Goal: Task Accomplishment & Management: Complete application form

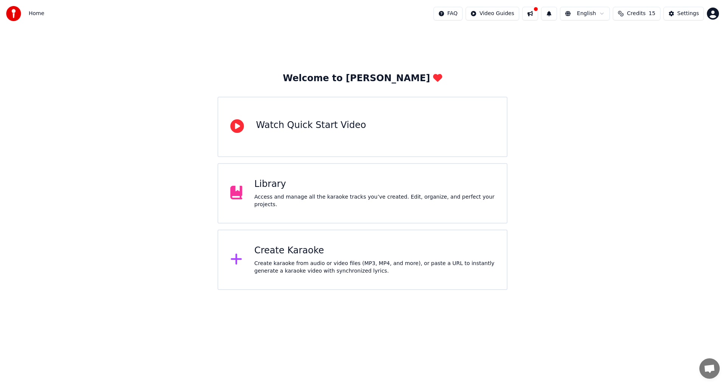
click at [326, 251] on div "Create Karaoke" at bounding box center [375, 251] width 241 height 12
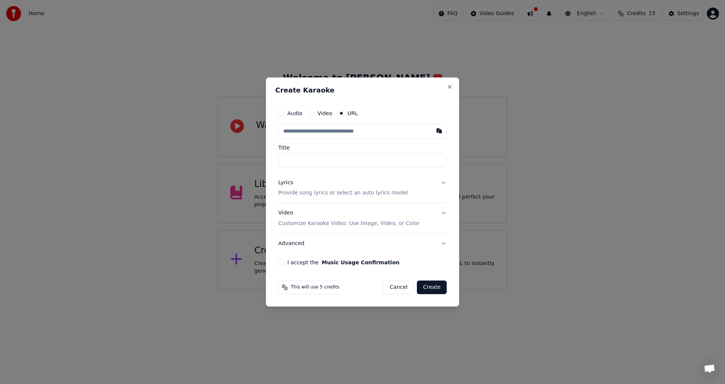
click at [453, 87] on div "Create Karaoke Audio Video URL Title Lyrics Provide song lyrics or select an au…" at bounding box center [362, 192] width 193 height 230
click at [452, 85] on button "Close" at bounding box center [450, 87] width 6 height 6
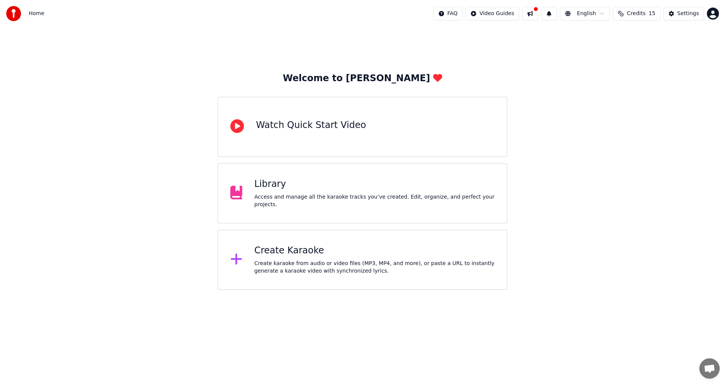
click at [535, 17] on button at bounding box center [531, 14] width 16 height 14
click at [684, 12] on div "Settings" at bounding box center [689, 14] width 22 height 8
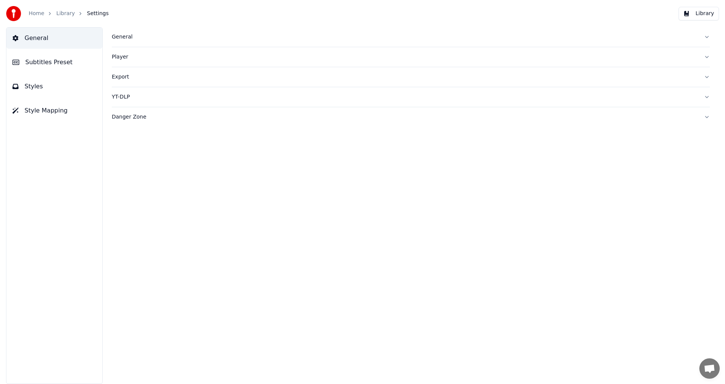
drag, startPoint x: 40, startPoint y: 21, endPoint x: 43, endPoint y: 15, distance: 6.6
click at [43, 15] on div "Home Library Settings" at bounding box center [57, 13] width 103 height 15
click at [43, 15] on div "Home" at bounding box center [41, 14] width 24 height 8
click at [12, 13] on img at bounding box center [13, 13] width 15 height 15
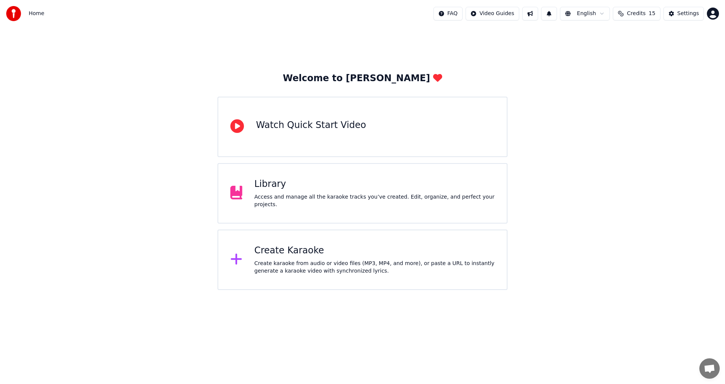
click at [269, 266] on div "Create karaoke from audio or video files (MP3, MP4, and more), or paste a URL t…" at bounding box center [375, 267] width 241 height 15
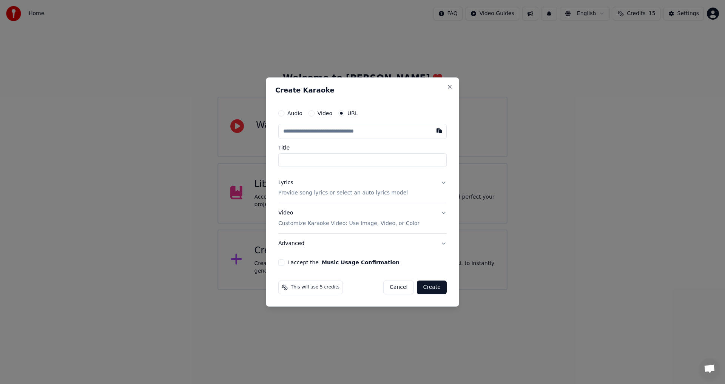
click at [294, 115] on label "Audio" at bounding box center [295, 113] width 15 height 5
click at [285, 115] on button "Audio" at bounding box center [281, 113] width 6 height 6
click at [298, 134] on div "Choose File" at bounding box center [300, 132] width 42 height 14
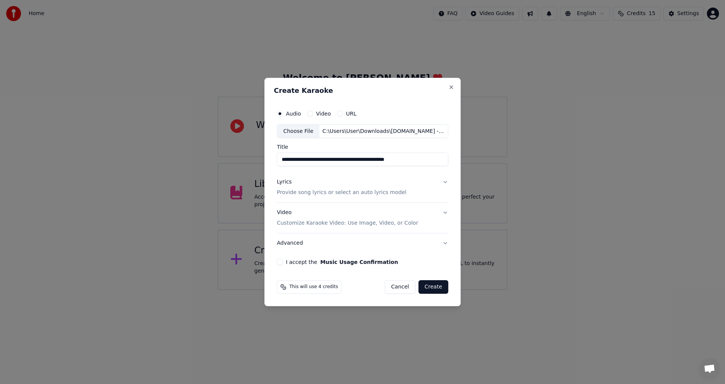
drag, startPoint x: 419, startPoint y: 157, endPoint x: 275, endPoint y: 150, distance: 143.8
click at [280, 156] on input "**********" at bounding box center [363, 160] width 172 height 14
type input "**********"
click at [300, 182] on div "Lyrics Provide song lyrics or select an auto lyrics model" at bounding box center [342, 188] width 130 height 18
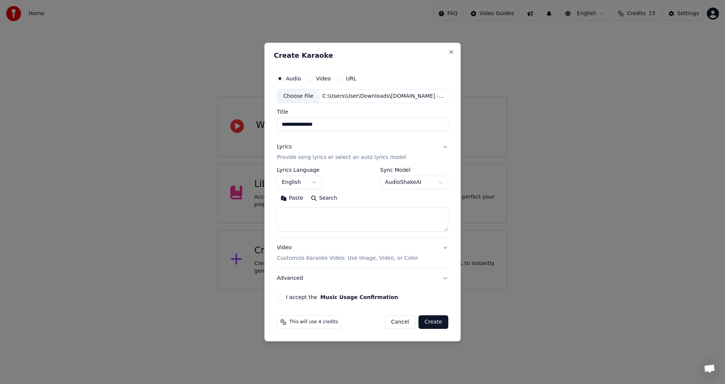
click at [304, 185] on button "English" at bounding box center [299, 183] width 45 height 14
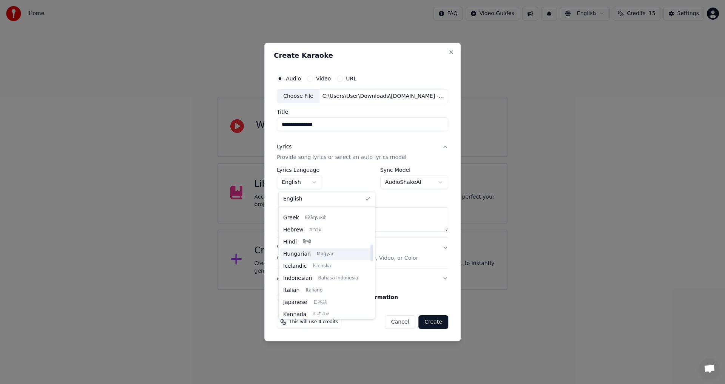
scroll to position [227, 0]
select select "**"
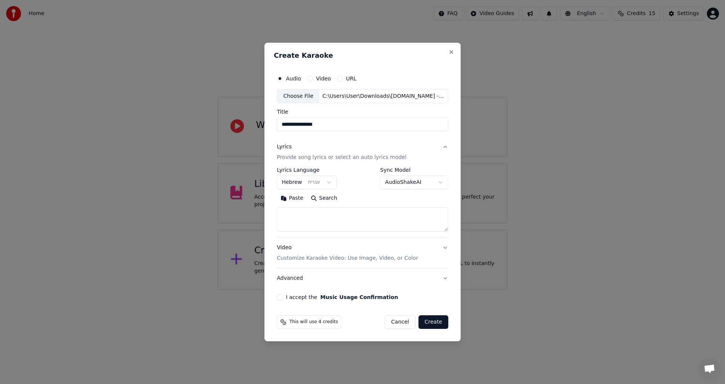
click at [370, 217] on textarea at bounding box center [363, 220] width 172 height 24
paste textarea "**********"
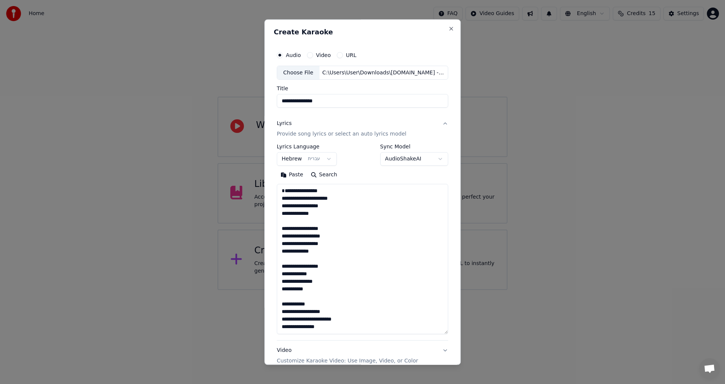
scroll to position [131, 0]
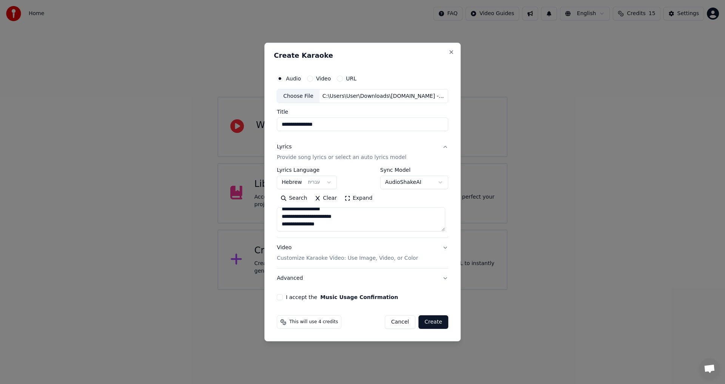
click at [364, 234] on div "**********" at bounding box center [363, 203] width 172 height 70
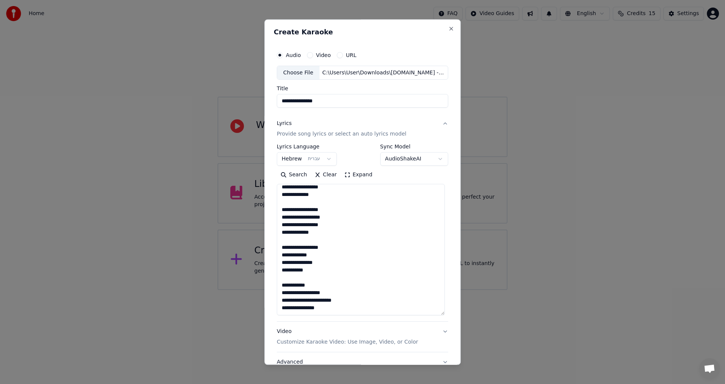
drag, startPoint x: 445, startPoint y: 229, endPoint x: 442, endPoint y: 307, distance: 77.9
click at [455, 314] on div "**********" at bounding box center [362, 192] width 196 height 346
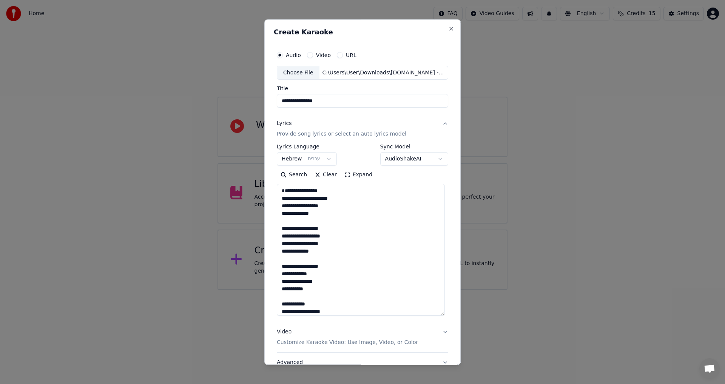
click at [385, 235] on textarea "**********" at bounding box center [361, 250] width 168 height 132
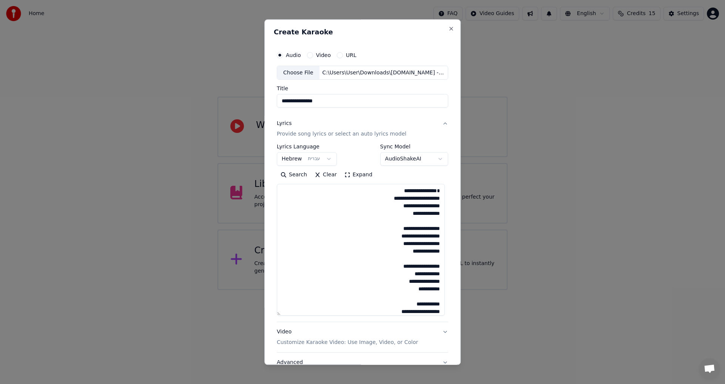
click at [396, 204] on textarea "**********" at bounding box center [361, 250] width 168 height 132
click at [425, 188] on textarea "**********" at bounding box center [361, 250] width 168 height 132
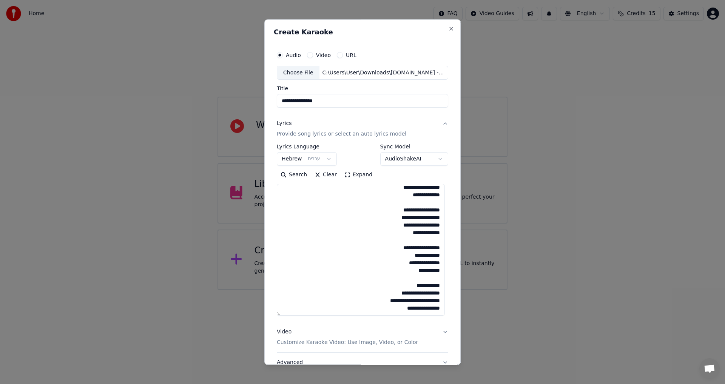
click at [343, 176] on button "Expand" at bounding box center [359, 175] width 36 height 12
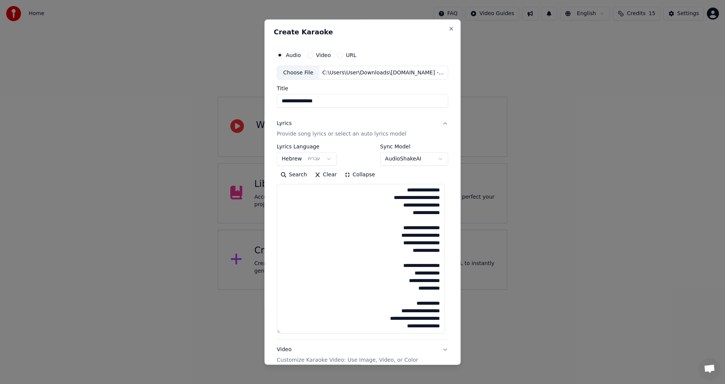
scroll to position [1, 0]
click at [343, 176] on button "Collapse" at bounding box center [360, 175] width 39 height 12
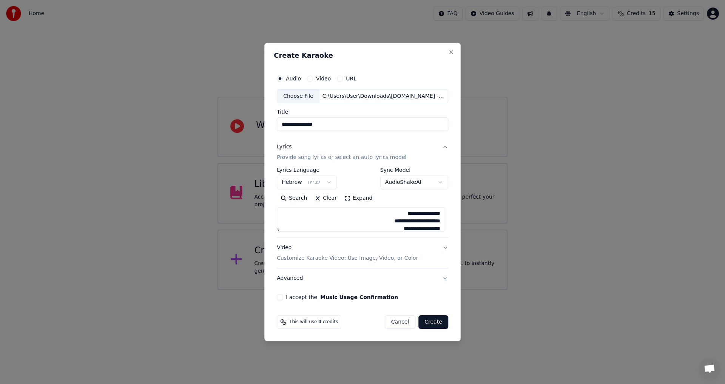
drag, startPoint x: 281, startPoint y: 231, endPoint x: 302, endPoint y: 269, distance: 43.3
click at [306, 288] on div "**********" at bounding box center [363, 213] width 172 height 151
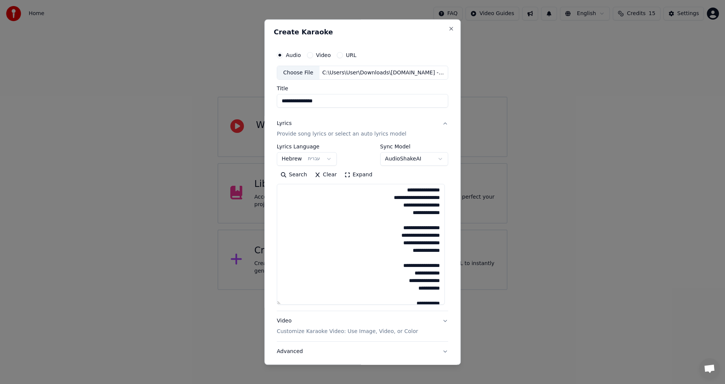
drag, startPoint x: 281, startPoint y: 229, endPoint x: 295, endPoint y: 303, distance: 75.4
click at [295, 303] on textarea "**********" at bounding box center [361, 244] width 168 height 121
click at [388, 243] on textarea "**********" at bounding box center [361, 244] width 168 height 121
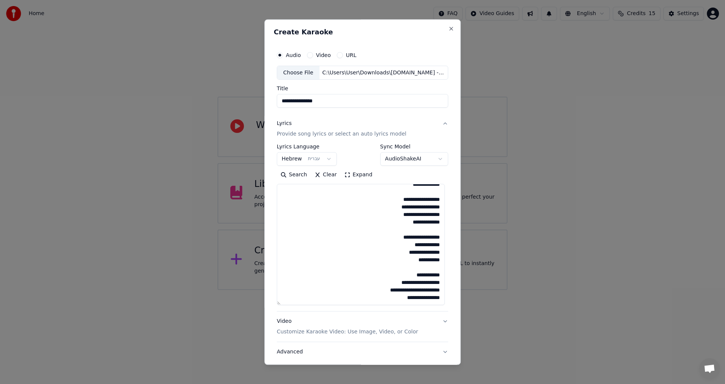
scroll to position [38, 0]
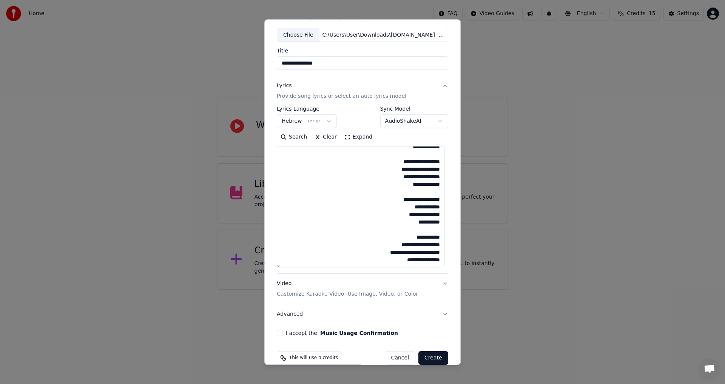
drag, startPoint x: 401, startPoint y: 222, endPoint x: 438, endPoint y: 201, distance: 42.5
click at [438, 201] on textarea "**********" at bounding box center [361, 207] width 168 height 121
click at [415, 199] on textarea "**********" at bounding box center [361, 207] width 168 height 121
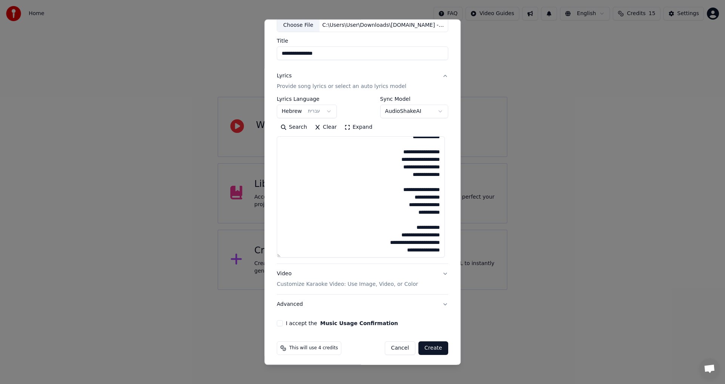
scroll to position [50, 0]
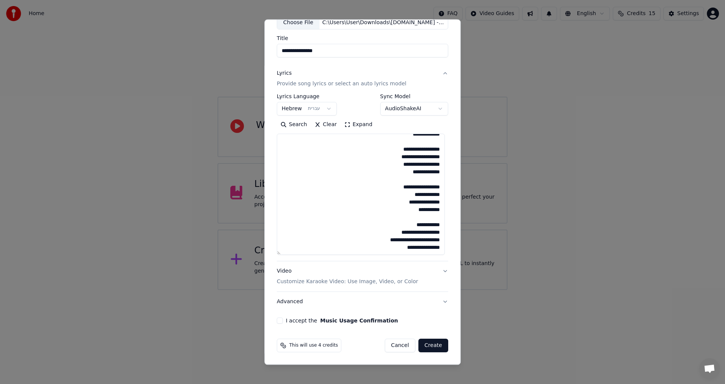
click at [384, 248] on textarea "**********" at bounding box center [361, 194] width 168 height 121
paste textarea "**********"
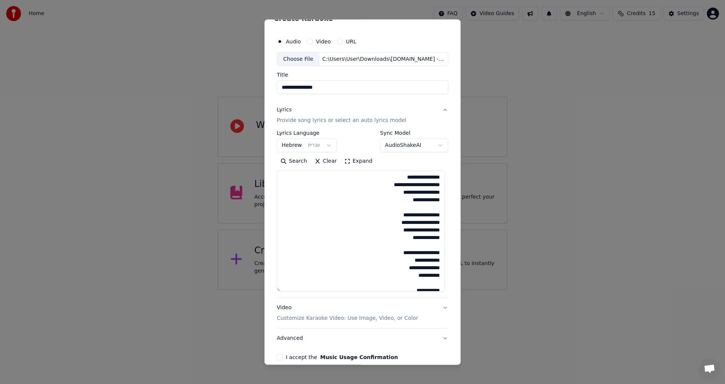
scroll to position [0, 0]
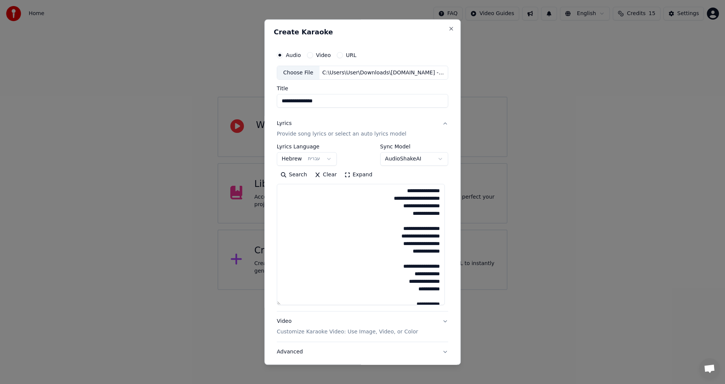
drag, startPoint x: 416, startPoint y: 207, endPoint x: 445, endPoint y: 192, distance: 32.8
click at [445, 192] on div "**********" at bounding box center [363, 211] width 178 height 333
click at [398, 298] on textarea "**********" at bounding box center [361, 244] width 168 height 121
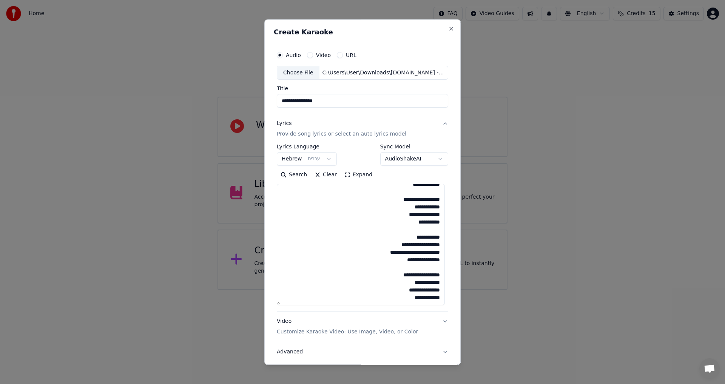
paste textarea "**********"
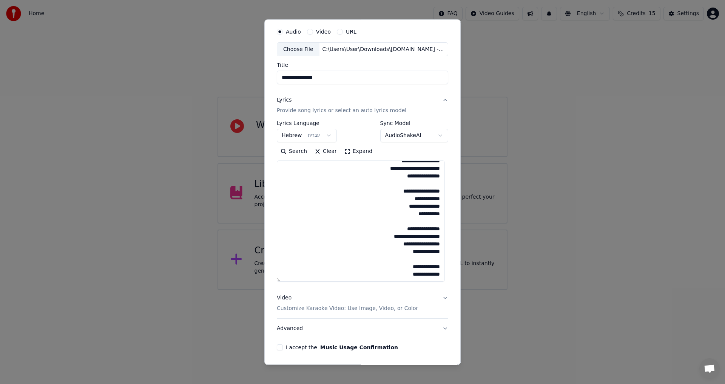
scroll to position [50, 0]
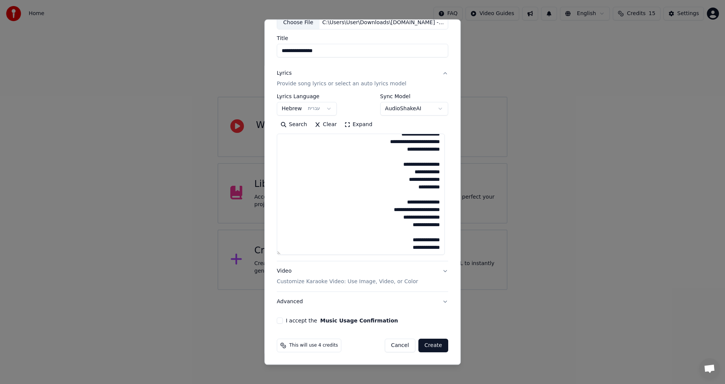
type textarea "**********"
click at [438, 271] on button "Video Customize Karaoke Video: Use Image, Video, or Color" at bounding box center [363, 277] width 172 height 30
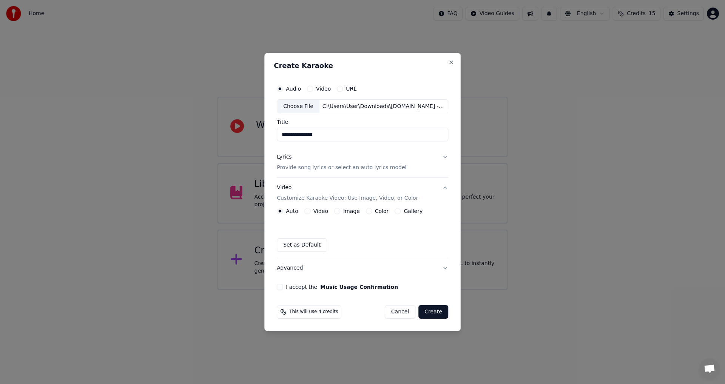
click at [404, 213] on label "Gallery" at bounding box center [413, 211] width 19 height 5
click at [401, 213] on button "Gallery" at bounding box center [398, 211] width 6 height 6
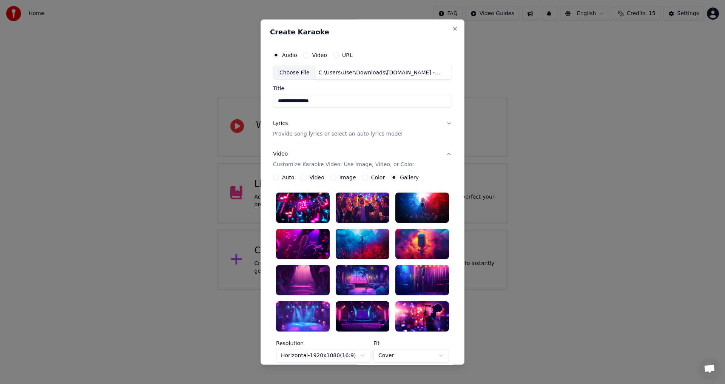
click at [367, 239] on div at bounding box center [363, 244] width 54 height 30
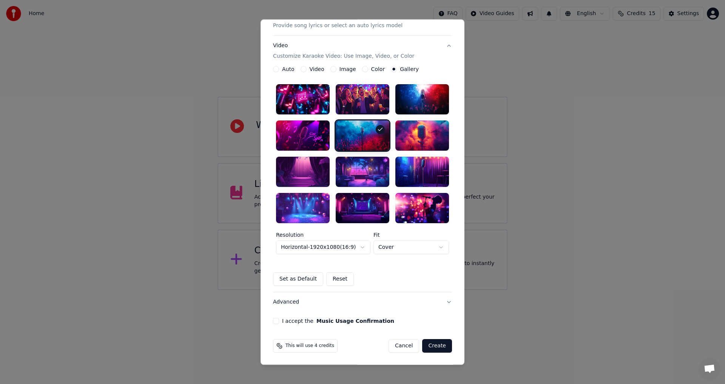
scroll to position [109, 0]
click at [277, 323] on div "I accept the Music Usage Confirmation" at bounding box center [362, 321] width 179 height 6
click at [275, 322] on button "I accept the Music Usage Confirmation" at bounding box center [276, 321] width 6 height 6
click at [443, 344] on button "Create" at bounding box center [437, 346] width 30 height 14
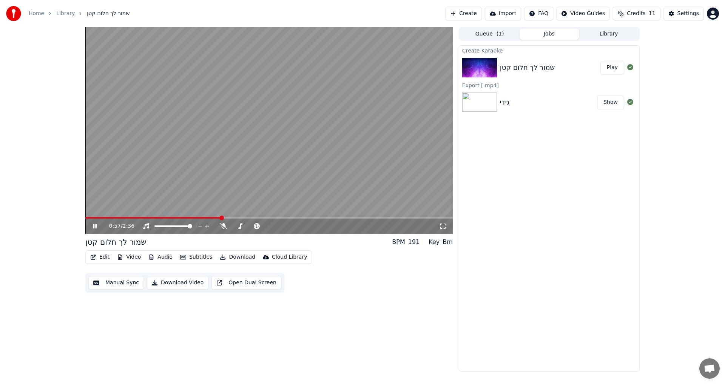
click at [203, 217] on video at bounding box center [269, 130] width 368 height 207
click at [203, 218] on span at bounding box center [144, 218] width 118 height 2
click at [95, 227] on icon at bounding box center [95, 226] width 5 height 5
click at [269, 228] on span at bounding box center [267, 226] width 5 height 5
click at [97, 227] on icon at bounding box center [100, 226] width 18 height 6
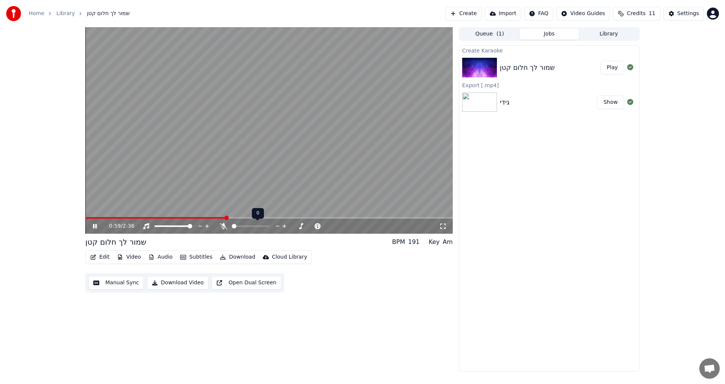
click at [208, 219] on div "0:59 / 2:36" at bounding box center [269, 226] width 368 height 15
click at [206, 217] on span at bounding box center [156, 218] width 142 height 2
click at [223, 228] on icon at bounding box center [224, 226] width 8 height 6
click at [387, 218] on span at bounding box center [251, 218] width 332 height 2
click at [382, 216] on video at bounding box center [269, 130] width 368 height 207
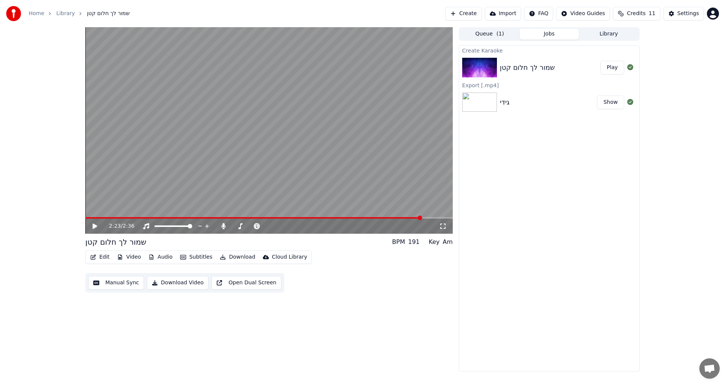
click at [382, 217] on video at bounding box center [269, 130] width 368 height 207
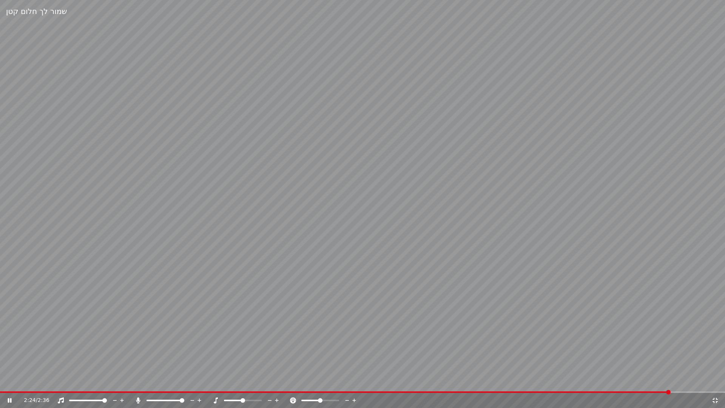
click at [532, 384] on video at bounding box center [362, 204] width 725 height 408
click at [534, 384] on span at bounding box center [336, 392] width 672 height 2
click at [714, 384] on icon at bounding box center [715, 400] width 5 height 5
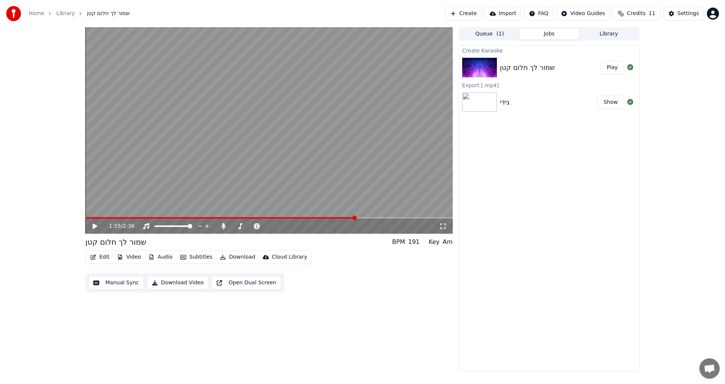
click at [96, 226] on icon at bounding box center [95, 226] width 5 height 5
click at [225, 225] on icon at bounding box center [224, 226] width 8 height 6
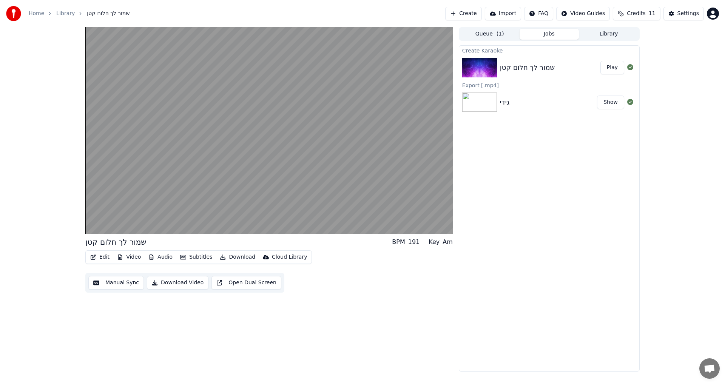
click at [118, 284] on button "Manual Sync" at bounding box center [116, 283] width 56 height 14
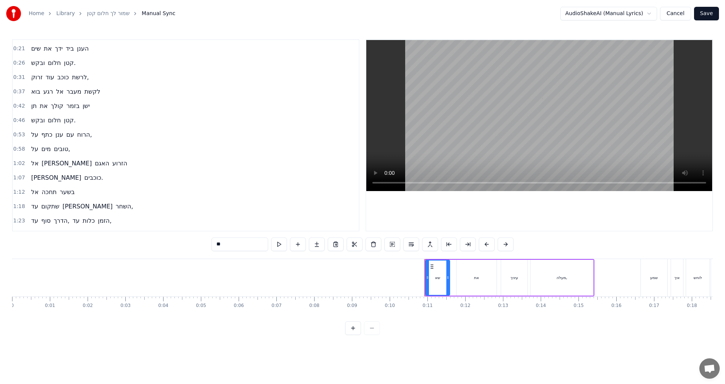
scroll to position [183, 0]
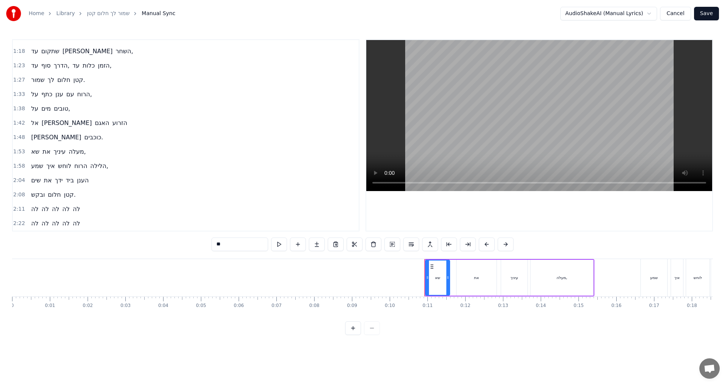
click at [68, 208] on div "לה לה לה לה לה" at bounding box center [55, 210] width 55 height 14
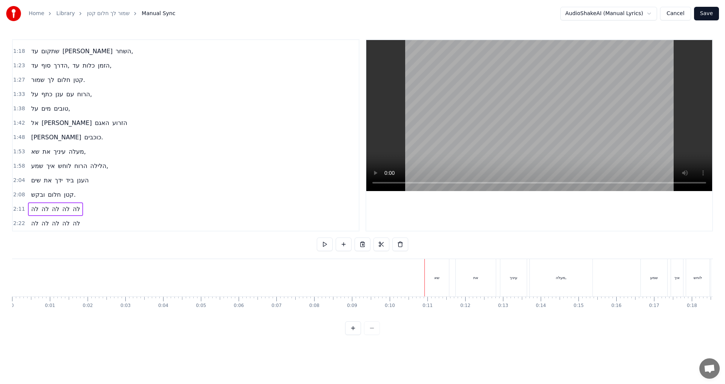
scroll to position [0, 4944]
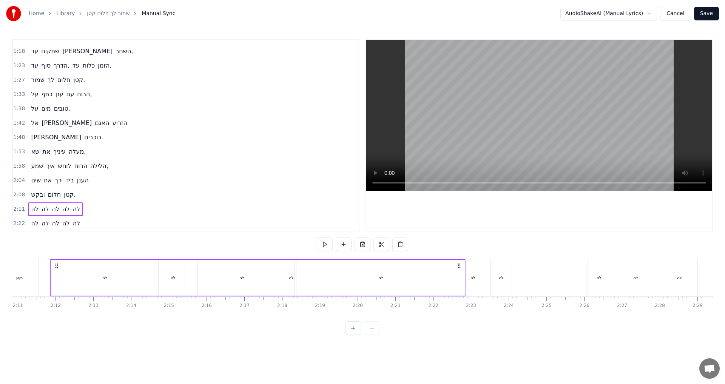
click at [403, 249] on button at bounding box center [401, 245] width 16 height 14
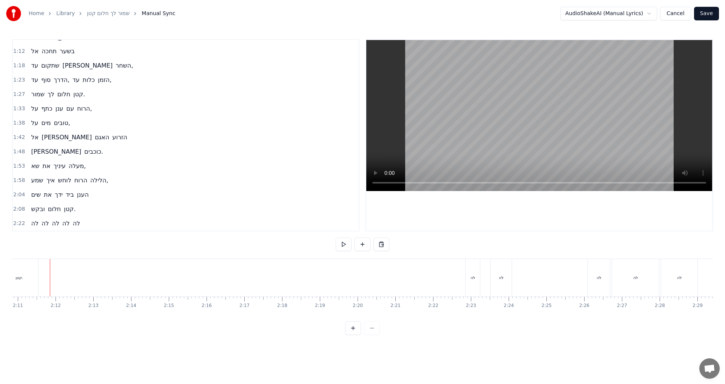
scroll to position [168, 0]
click at [72, 226] on span "לה" at bounding box center [76, 223] width 9 height 9
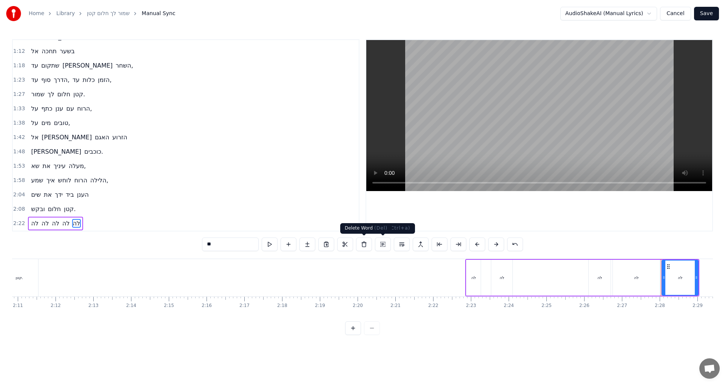
click at [364, 240] on button at bounding box center [364, 245] width 16 height 14
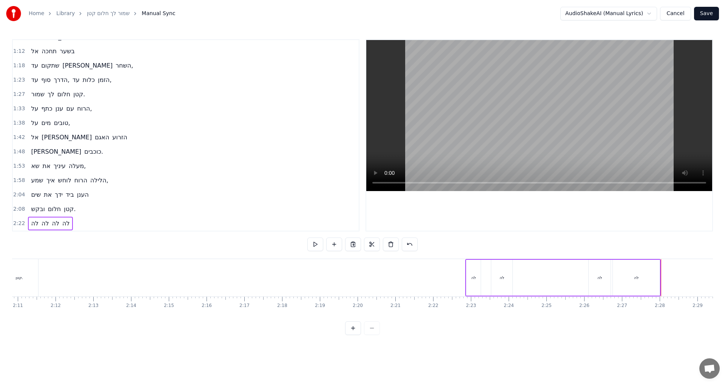
click at [51, 223] on span "לה" at bounding box center [55, 223] width 9 height 9
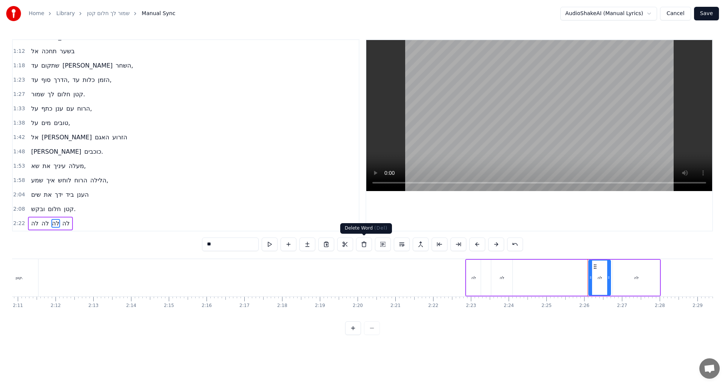
click at [364, 243] on button at bounding box center [364, 245] width 16 height 14
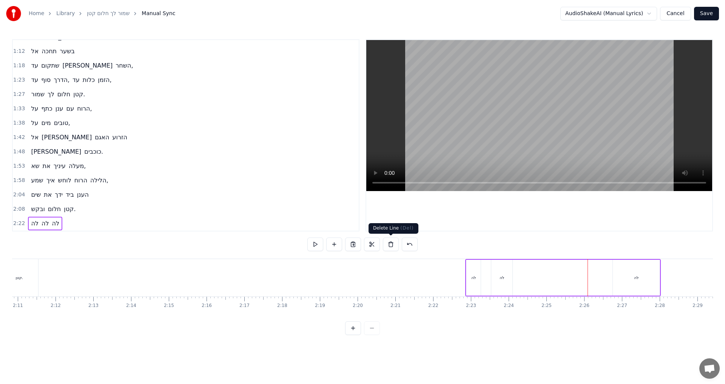
click at [387, 243] on button at bounding box center [391, 245] width 16 height 14
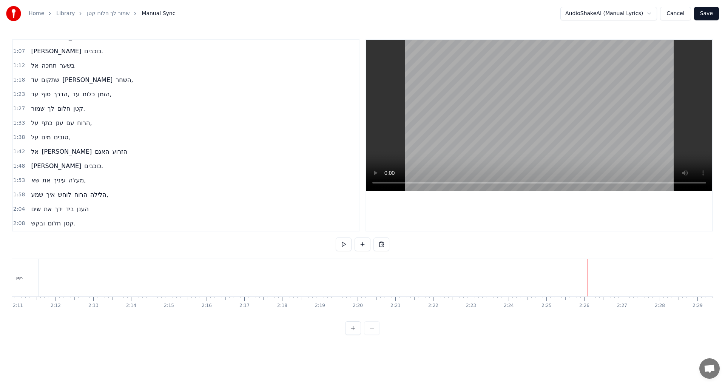
click at [710, 11] on button "Save" at bounding box center [706, 14] width 25 height 14
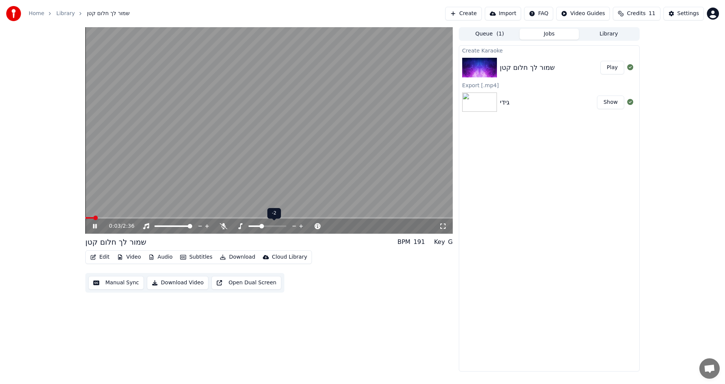
click at [261, 227] on span at bounding box center [268, 227] width 38 height 2
click at [209, 219] on div "0:58 / 2:36" at bounding box center [269, 226] width 368 height 15
click at [207, 218] on span at bounding box center [155, 218] width 140 height 2
click at [223, 229] on icon at bounding box center [224, 226] width 8 height 6
click at [223, 229] on icon at bounding box center [223, 226] width 4 height 6
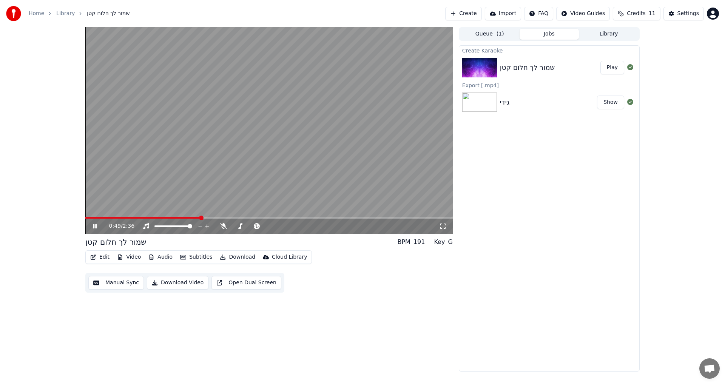
click at [201, 218] on span at bounding box center [142, 218] width 115 height 2
click at [196, 218] on span at bounding box center [140, 218] width 111 height 2
click at [325, 218] on span at bounding box center [213, 218] width 257 height 2
click at [223, 227] on icon at bounding box center [224, 226] width 8 height 6
click at [291, 217] on span at bounding box center [208, 218] width 246 height 2
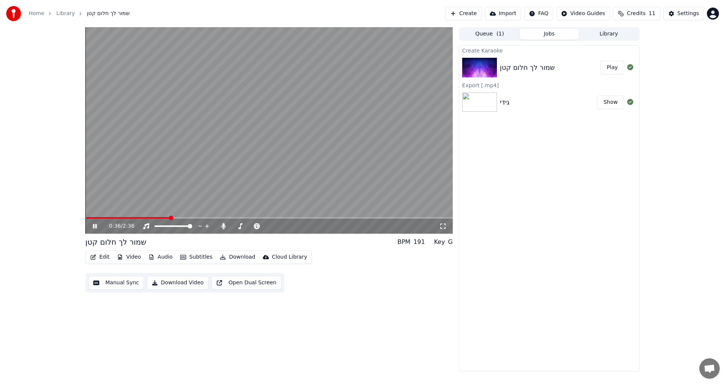
click at [170, 218] on span at bounding box center [127, 218] width 85 height 2
click at [162, 219] on div "0:38 / 2:36" at bounding box center [269, 226] width 368 height 15
click at [206, 218] on span at bounding box center [153, 218] width 136 height 2
click at [189, 218] on span at bounding box center [137, 218] width 104 height 2
click at [223, 227] on icon at bounding box center [223, 226] width 4 height 6
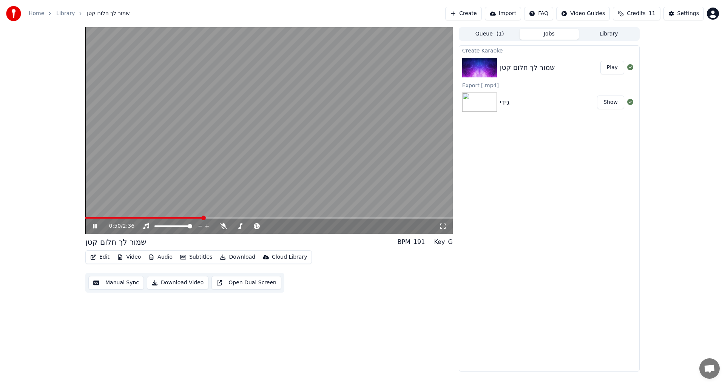
click at [202, 219] on span at bounding box center [144, 218] width 118 height 2
click at [168, 218] on span at bounding box center [126, 218] width 82 height 2
click at [226, 227] on icon at bounding box center [224, 226] width 8 height 6
click at [266, 227] on span at bounding box center [267, 226] width 5 height 5
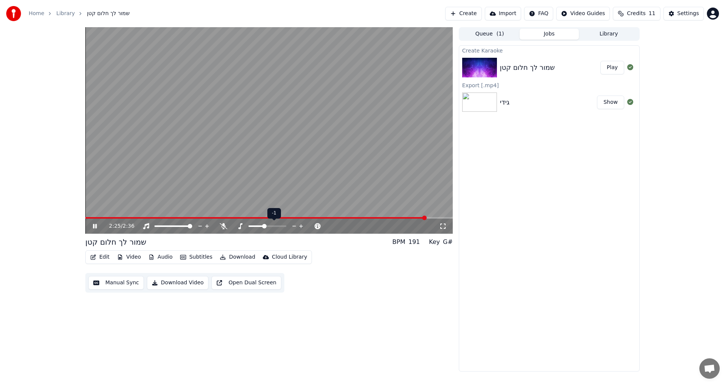
click at [264, 227] on span at bounding box center [264, 226] width 5 height 5
click at [103, 218] on span at bounding box center [257, 218] width 344 height 2
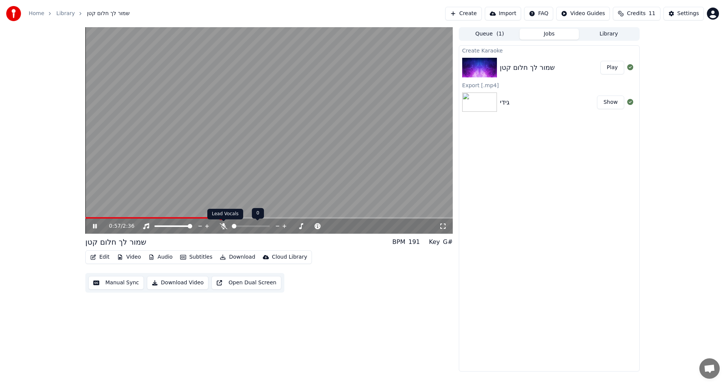
click at [224, 227] on icon at bounding box center [224, 226] width 8 height 6
click at [217, 218] on span at bounding box center [151, 218] width 132 height 2
click at [205, 218] on span at bounding box center [151, 218] width 132 height 2
click at [198, 218] on span at bounding box center [141, 218] width 113 height 2
click at [186, 217] on video at bounding box center [269, 130] width 368 height 207
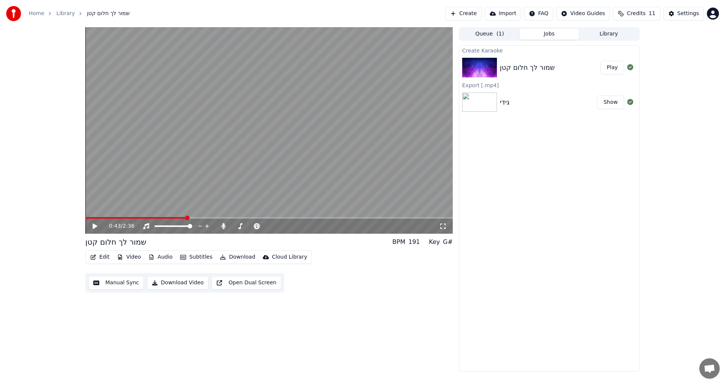
click at [186, 218] on span at bounding box center [135, 218] width 101 height 2
click at [223, 226] on icon at bounding box center [223, 226] width 4 height 6
click at [96, 225] on icon at bounding box center [100, 226] width 18 height 6
click at [163, 218] on span at bounding box center [123, 218] width 77 height 2
click at [221, 228] on icon at bounding box center [224, 226] width 8 height 6
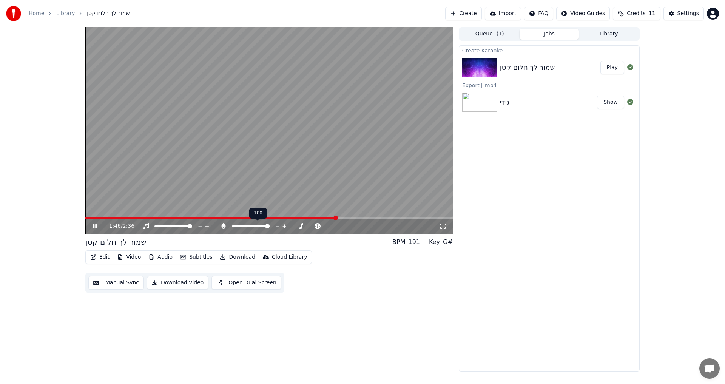
click at [221, 226] on icon at bounding box center [224, 226] width 8 height 6
click at [170, 217] on span at bounding box center [127, 218] width 85 height 2
click at [150, 218] on span at bounding box center [118, 218] width 66 height 2
click at [207, 220] on div "0:59 / 2:36" at bounding box center [269, 226] width 368 height 15
click at [208, 219] on span at bounding box center [156, 218] width 142 height 2
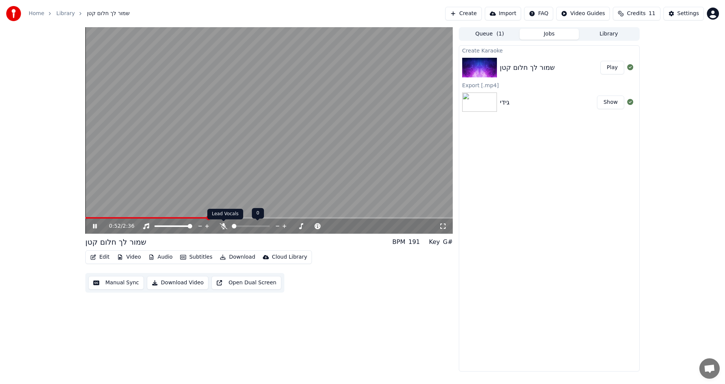
click at [225, 227] on icon at bounding box center [224, 226] width 8 height 6
click at [197, 219] on span at bounding box center [149, 218] width 129 height 2
click at [223, 227] on icon at bounding box center [223, 226] width 4 height 6
click at [203, 217] on span at bounding box center [153, 218] width 137 height 2
click at [187, 219] on span at bounding box center [145, 218] width 121 height 2
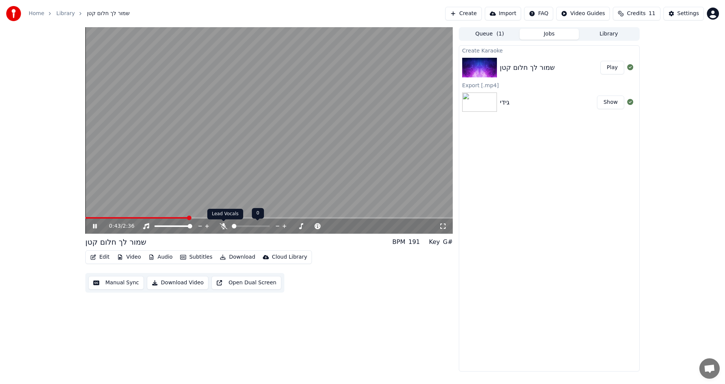
click at [226, 224] on icon at bounding box center [224, 226] width 8 height 6
click at [224, 226] on icon at bounding box center [223, 226] width 4 height 6
click at [189, 218] on span at bounding box center [137, 218] width 104 height 2
click at [180, 217] on video at bounding box center [269, 130] width 368 height 207
click at [179, 218] on span at bounding box center [132, 218] width 94 height 2
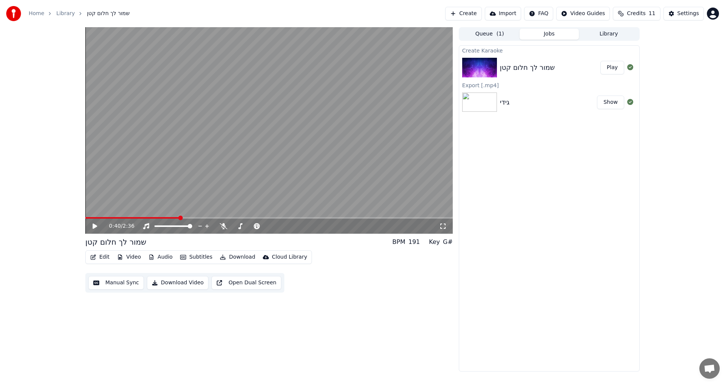
click at [94, 227] on icon at bounding box center [95, 226] width 5 height 5
click at [309, 218] on span at bounding box center [206, 218] width 242 height 2
click at [299, 218] on span at bounding box center [192, 218] width 214 height 2
click at [224, 224] on icon at bounding box center [224, 226] width 8 height 6
click at [224, 225] on icon at bounding box center [223, 226] width 4 height 6
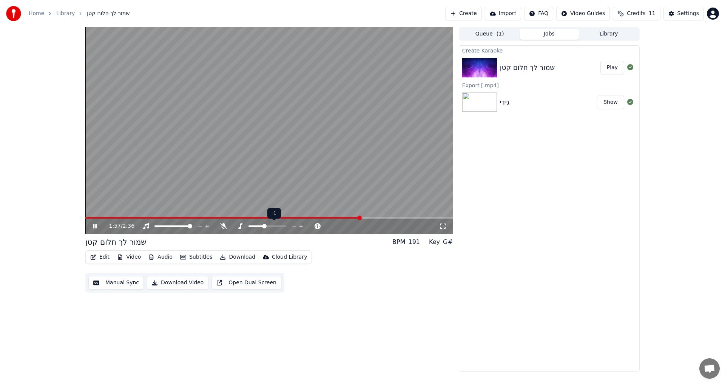
click at [270, 225] on div at bounding box center [274, 227] width 61 height 8
click at [269, 226] on span at bounding box center [268, 227] width 38 height 2
click at [121, 218] on span at bounding box center [226, 218] width 283 height 2
click at [143, 219] on div "0:15 / 2:36" at bounding box center [269, 225] width 368 height 17
click at [154, 219] on span at bounding box center [269, 218] width 368 height 2
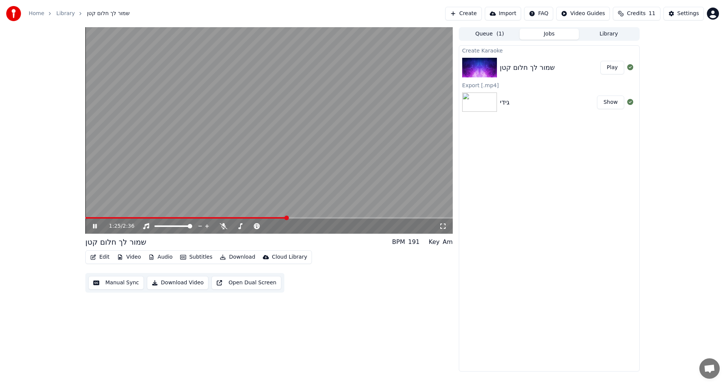
click at [265, 216] on video at bounding box center [269, 130] width 368 height 207
click at [239, 228] on icon at bounding box center [240, 226] width 4 height 6
click at [274, 218] on span at bounding box center [179, 218] width 188 height 2
click at [255, 219] on span at bounding box center [255, 218] width 5 height 5
click at [95, 227] on icon at bounding box center [95, 226] width 5 height 5
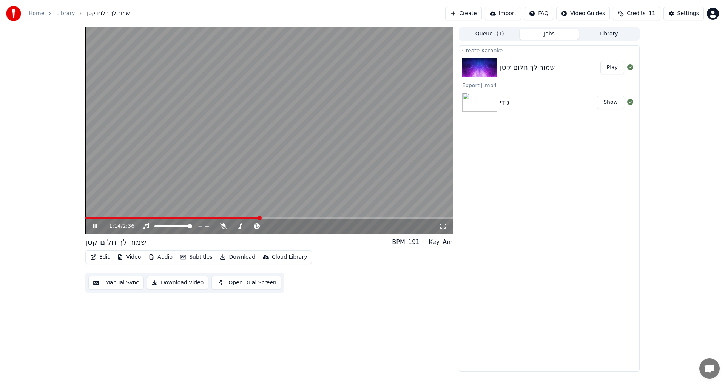
click at [226, 222] on div "1:14 / 2:36" at bounding box center [269, 226] width 368 height 15
click at [225, 226] on icon at bounding box center [224, 226] width 8 height 6
click at [224, 226] on icon at bounding box center [223, 226] width 4 height 6
click at [245, 218] on span at bounding box center [165, 218] width 160 height 2
click at [289, 219] on span at bounding box center [199, 218] width 229 height 2
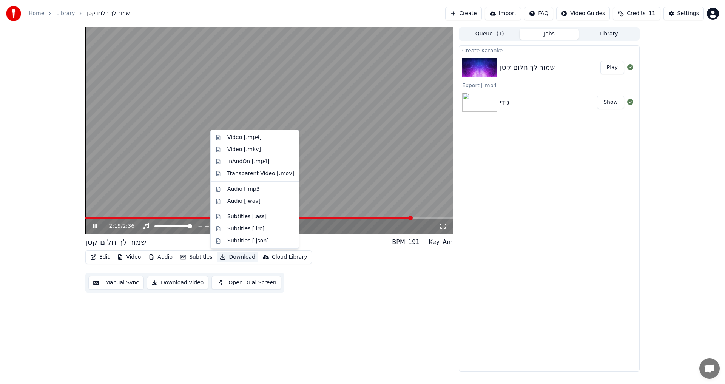
click at [236, 253] on button "Download" at bounding box center [238, 257] width 42 height 11
click at [240, 137] on div "Video [.mp4]" at bounding box center [244, 138] width 34 height 8
